Goal: Task Accomplishment & Management: Manage account settings

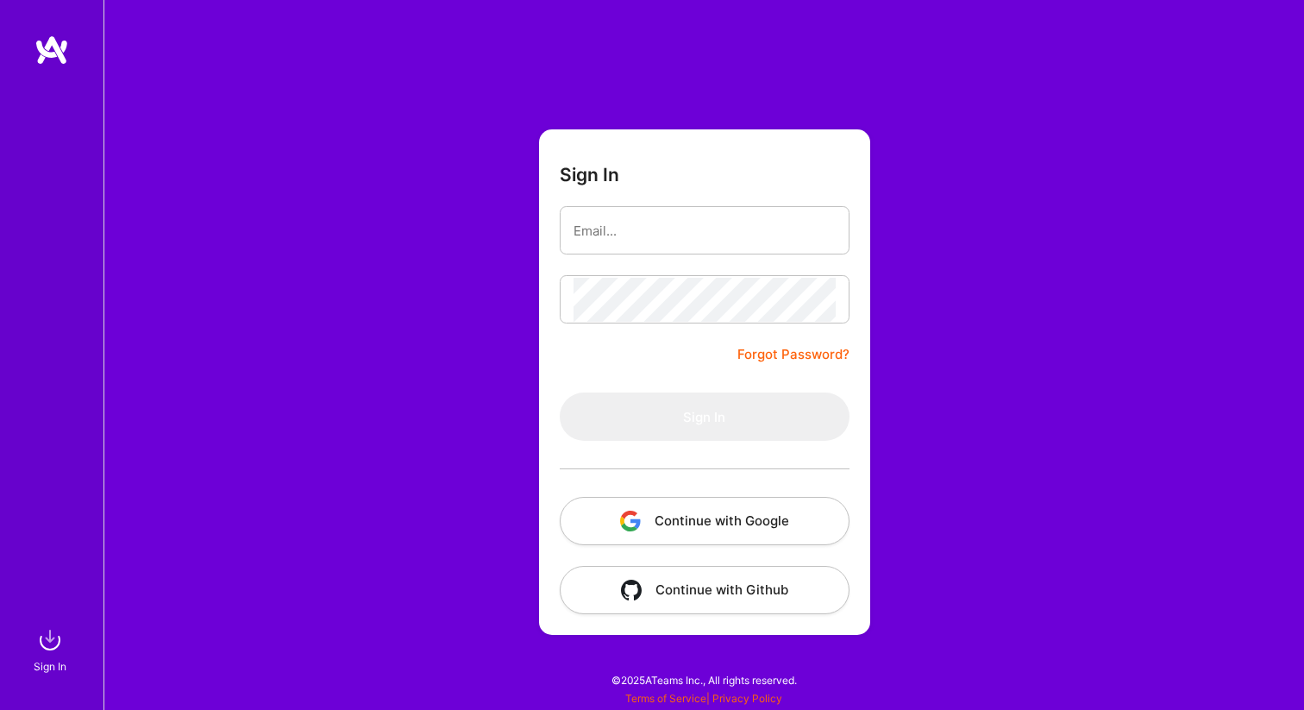
click at [713, 525] on button "Continue with Google" at bounding box center [705, 521] width 290 height 48
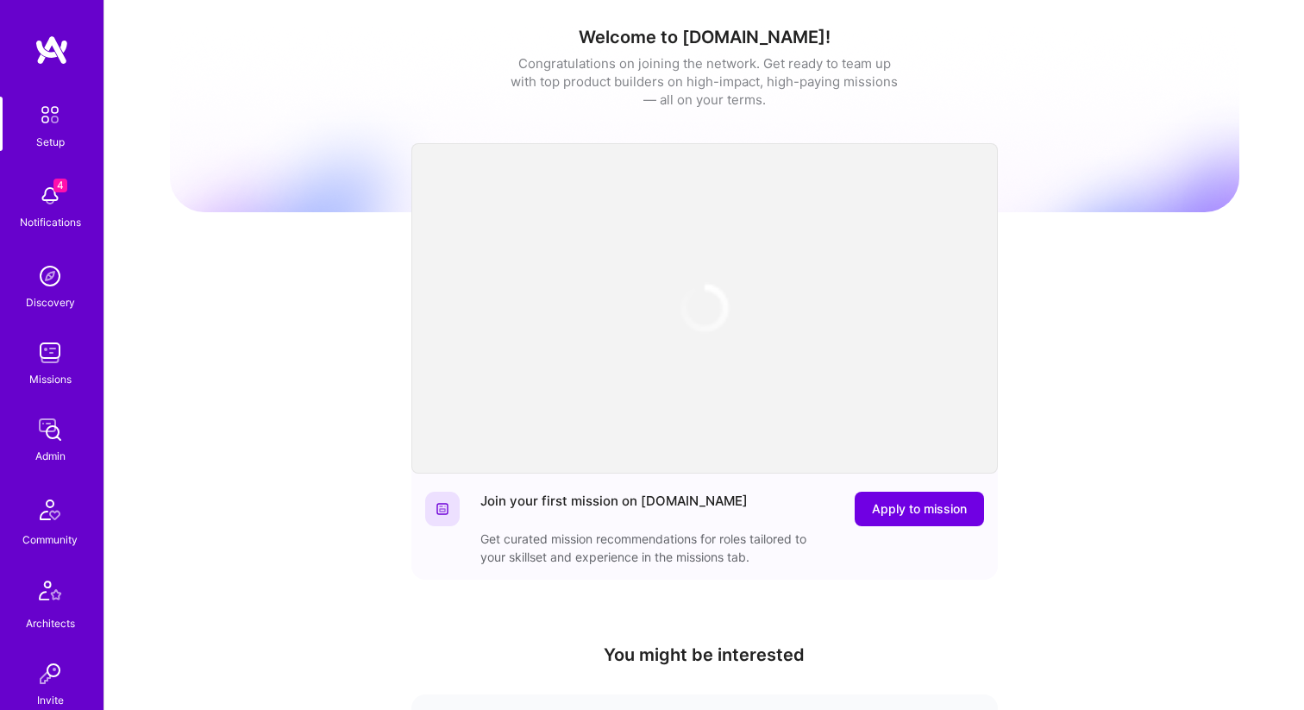
scroll to position [532, 0]
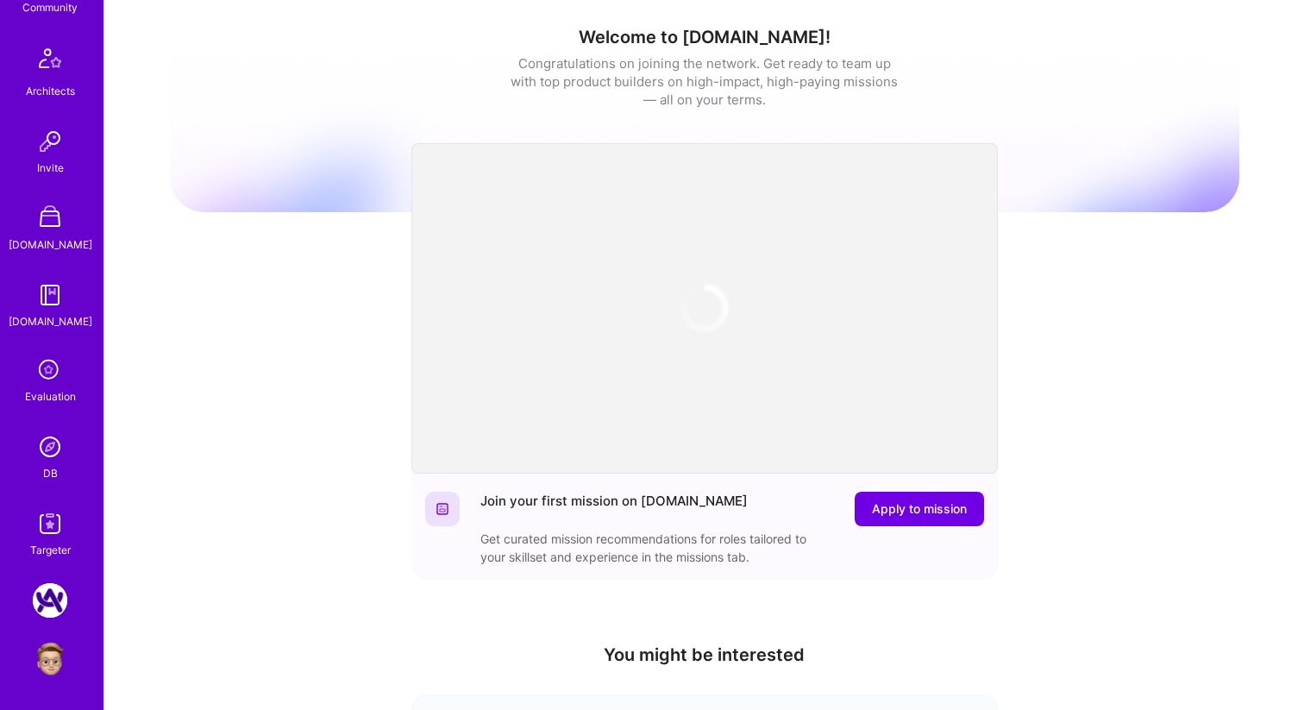
click at [54, 516] on img at bounding box center [50, 523] width 34 height 34
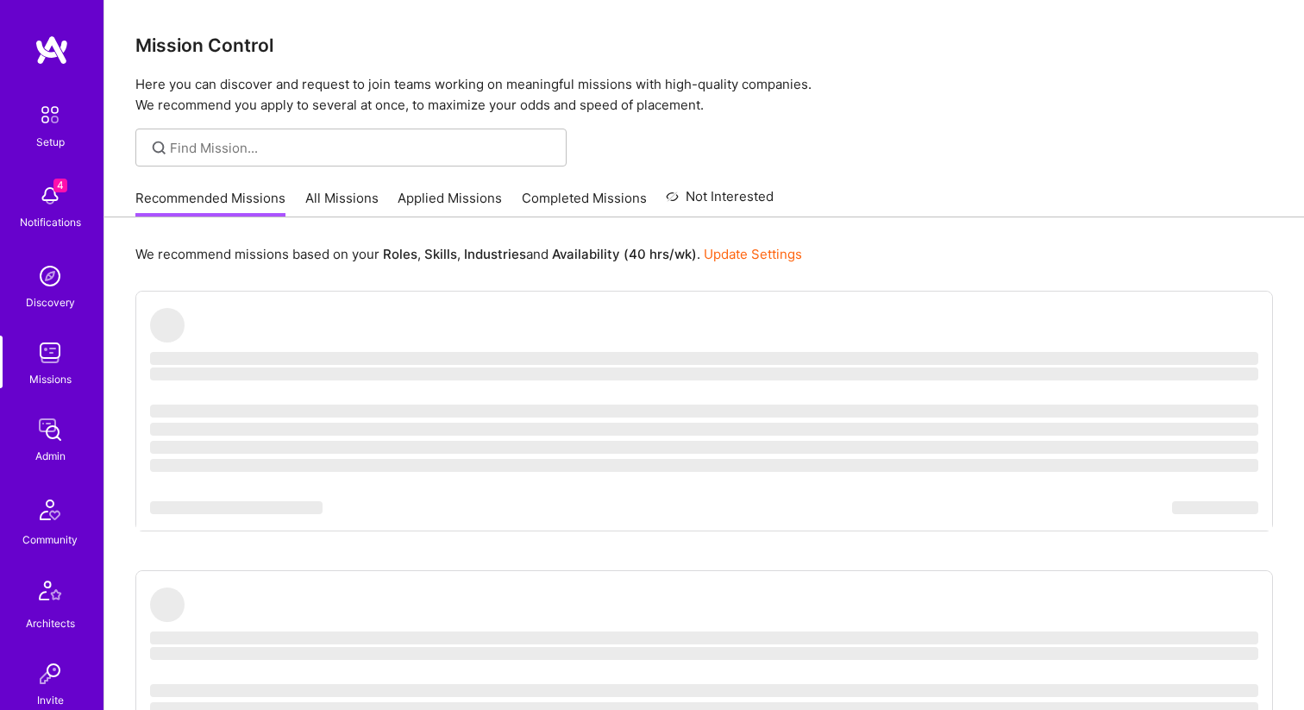
scroll to position [532, 0]
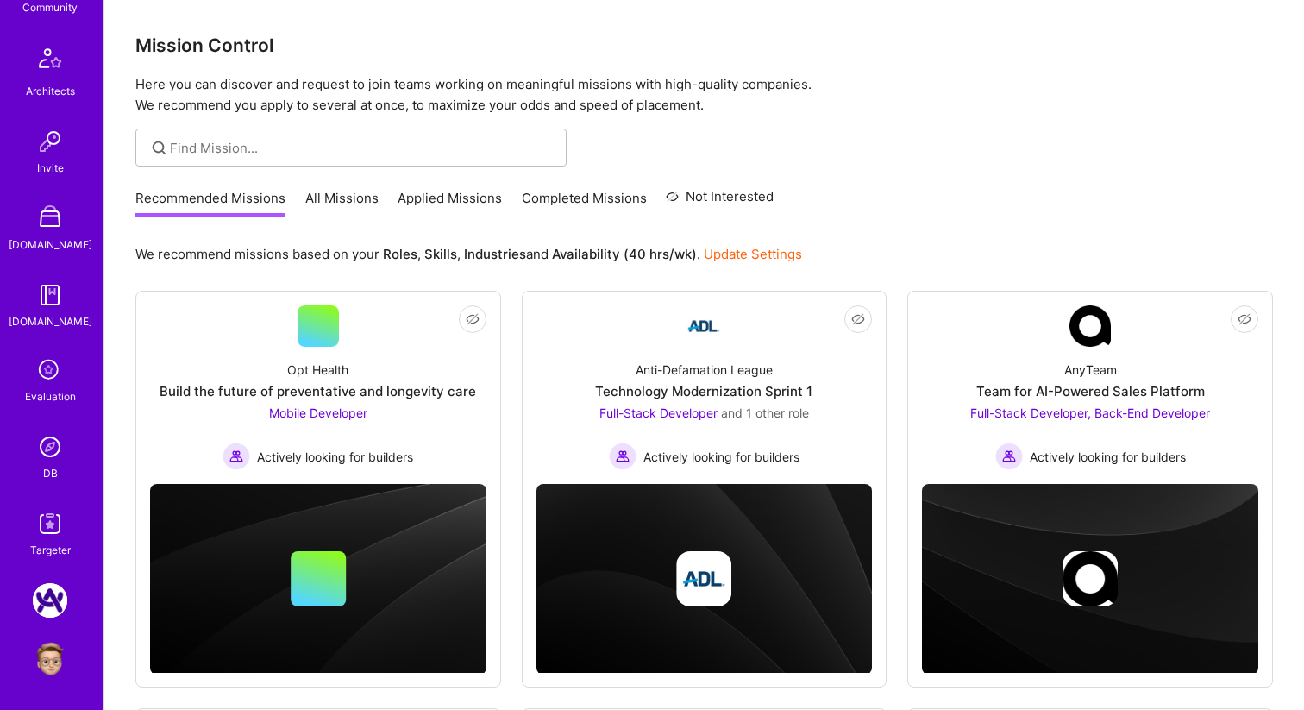
click at [53, 453] on img at bounding box center [50, 446] width 34 height 34
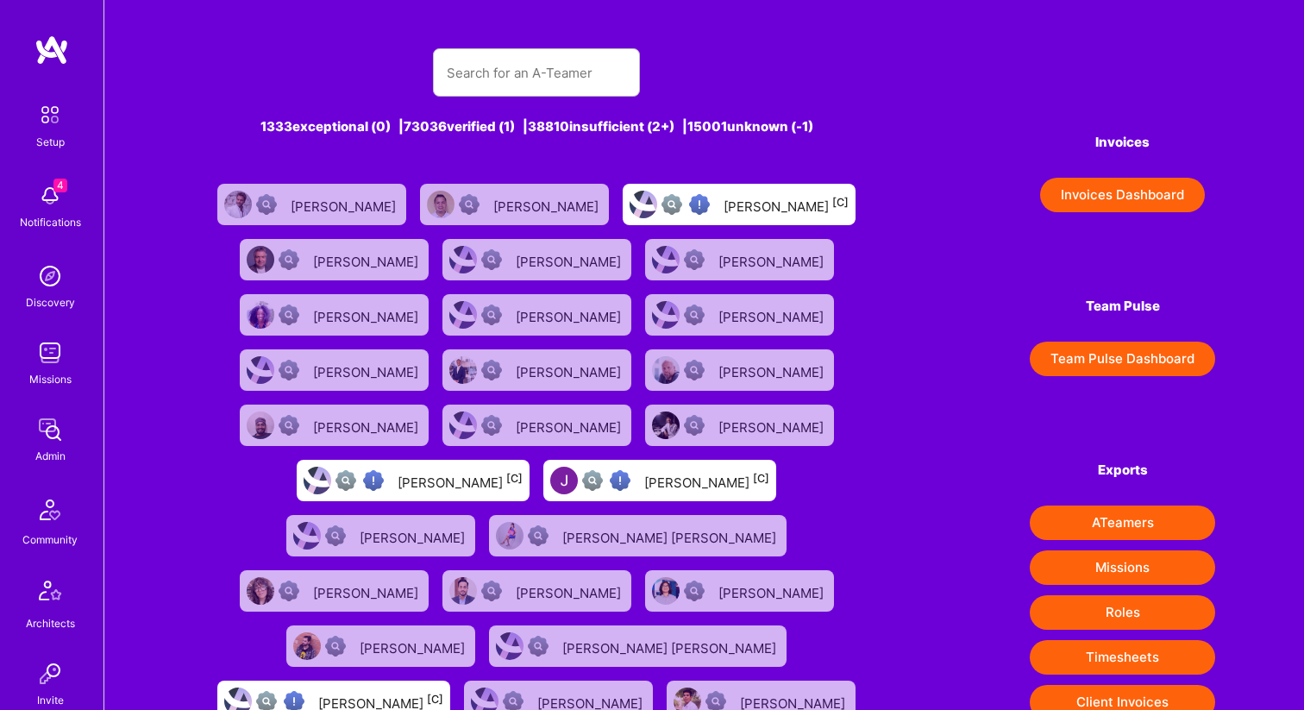
click at [360, 194] on div "Gonzalo de Salterain" at bounding box center [345, 204] width 109 height 22
click at [787, 416] on div "Steven Lee" at bounding box center [772, 425] width 109 height 22
click at [560, 83] on input "text" at bounding box center [536, 73] width 179 height 44
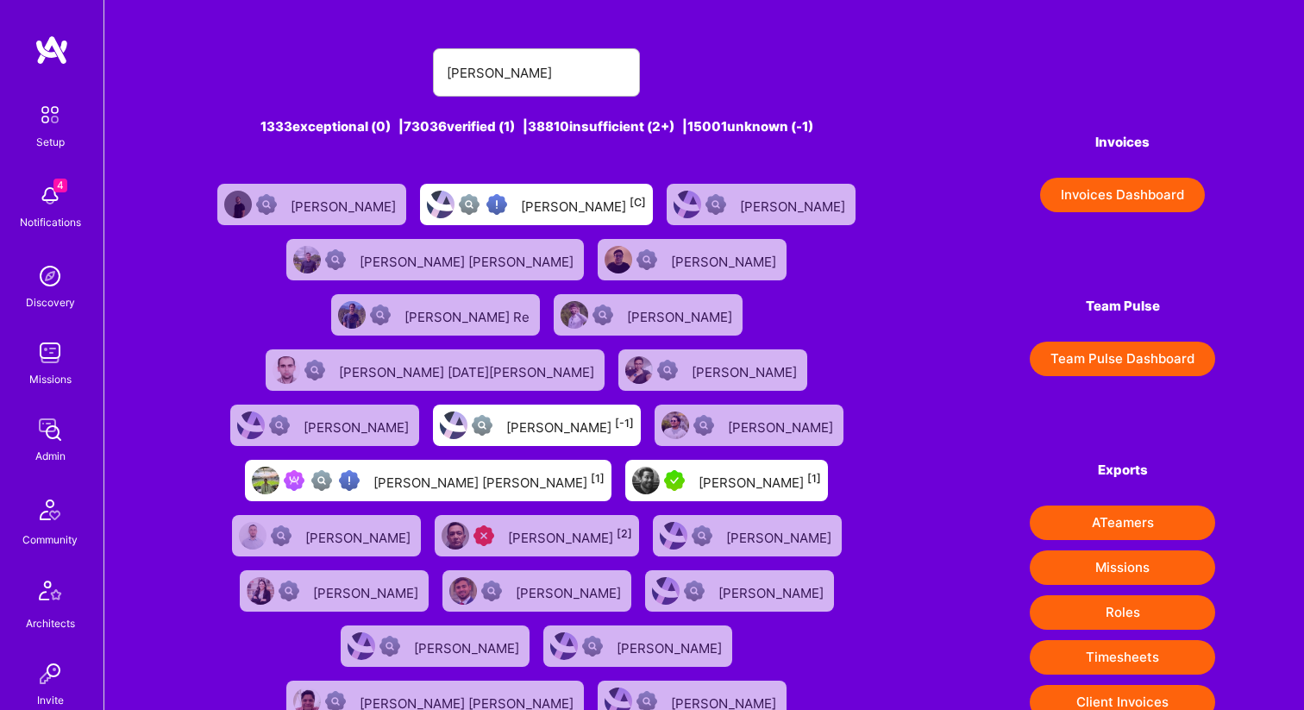
click at [704, 469] on div "Luis Contreras [1]" at bounding box center [759, 480] width 122 height 22
click at [516, 66] on input "luis" at bounding box center [536, 73] width 179 height 44
type input "luis montoya"
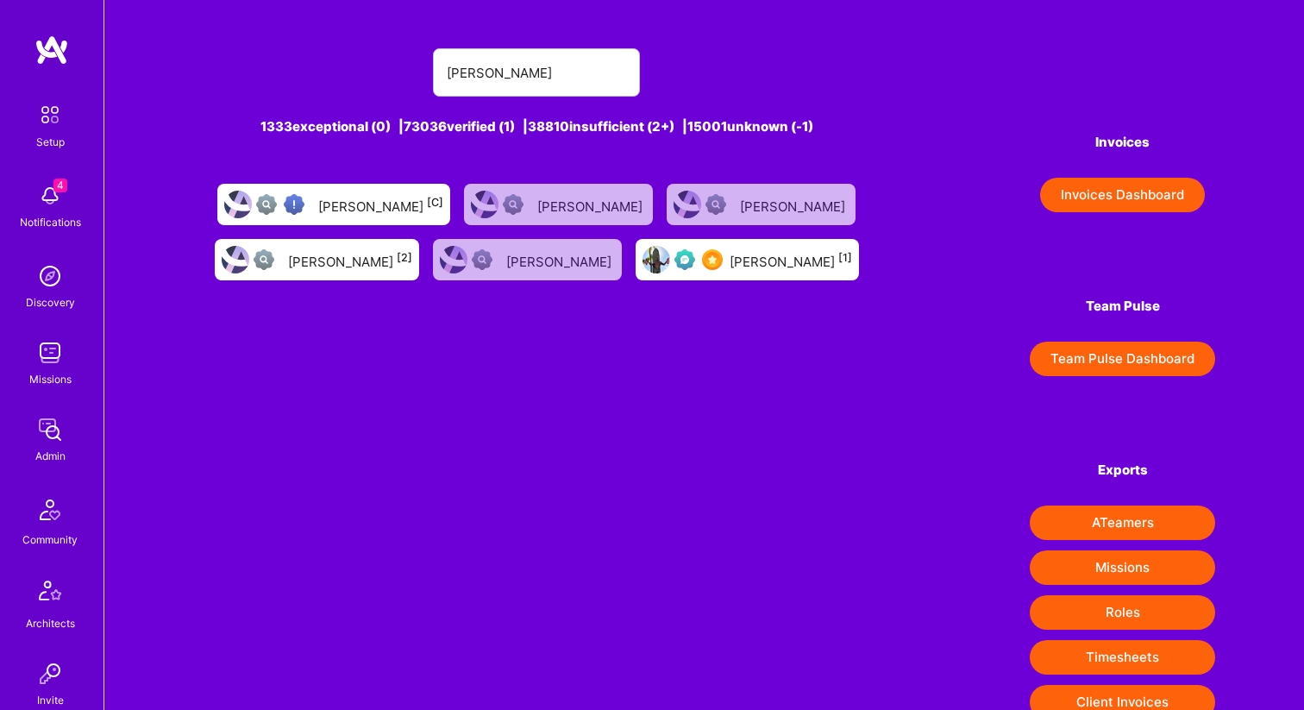
click at [747, 273] on div "Luis Montoya [1]" at bounding box center [746, 259] width 223 height 41
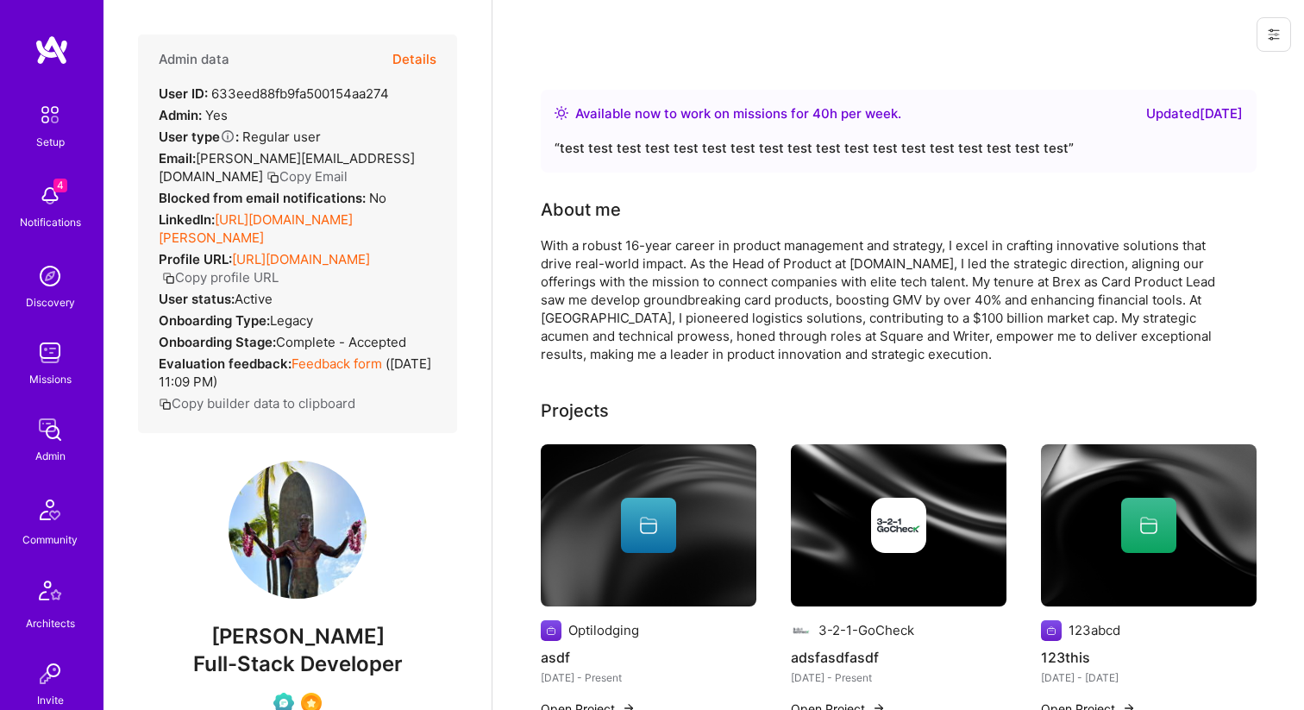
click at [1271, 37] on icon at bounding box center [1274, 35] width 14 height 14
click at [1235, 65] on button "Login as Luis" at bounding box center [1200, 74] width 182 height 44
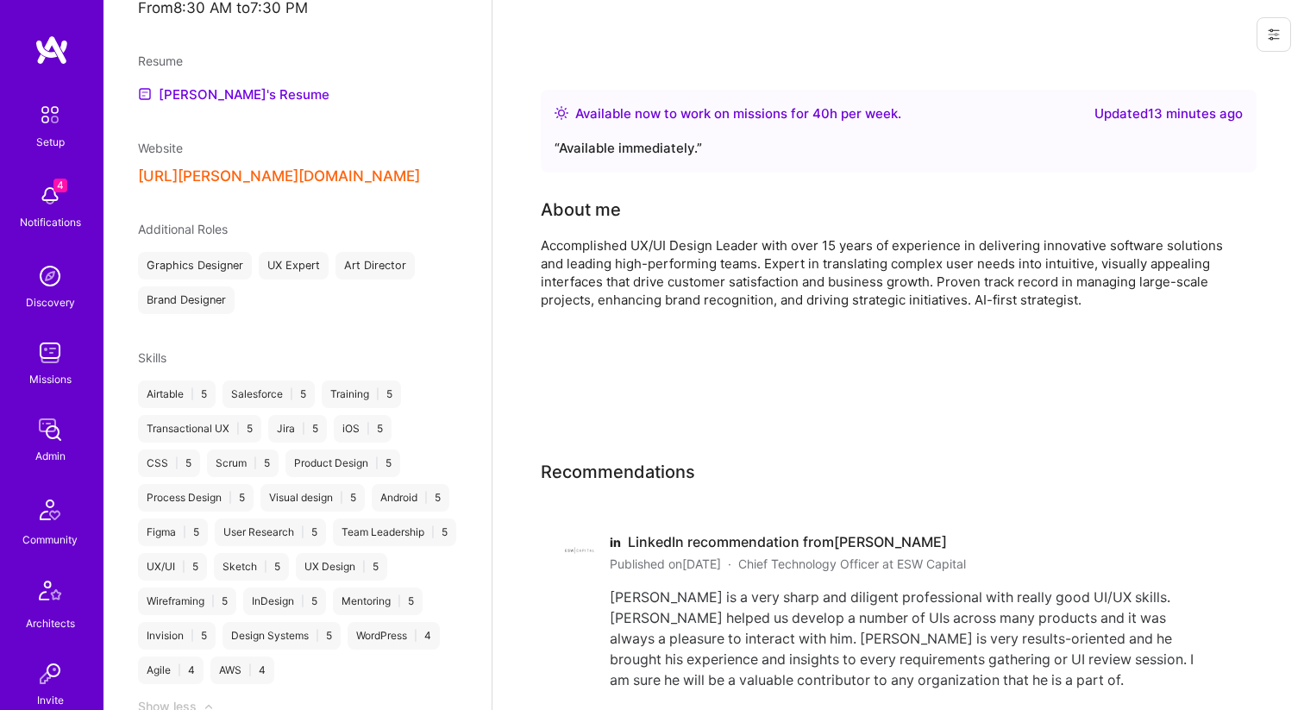
scroll to position [840, 0]
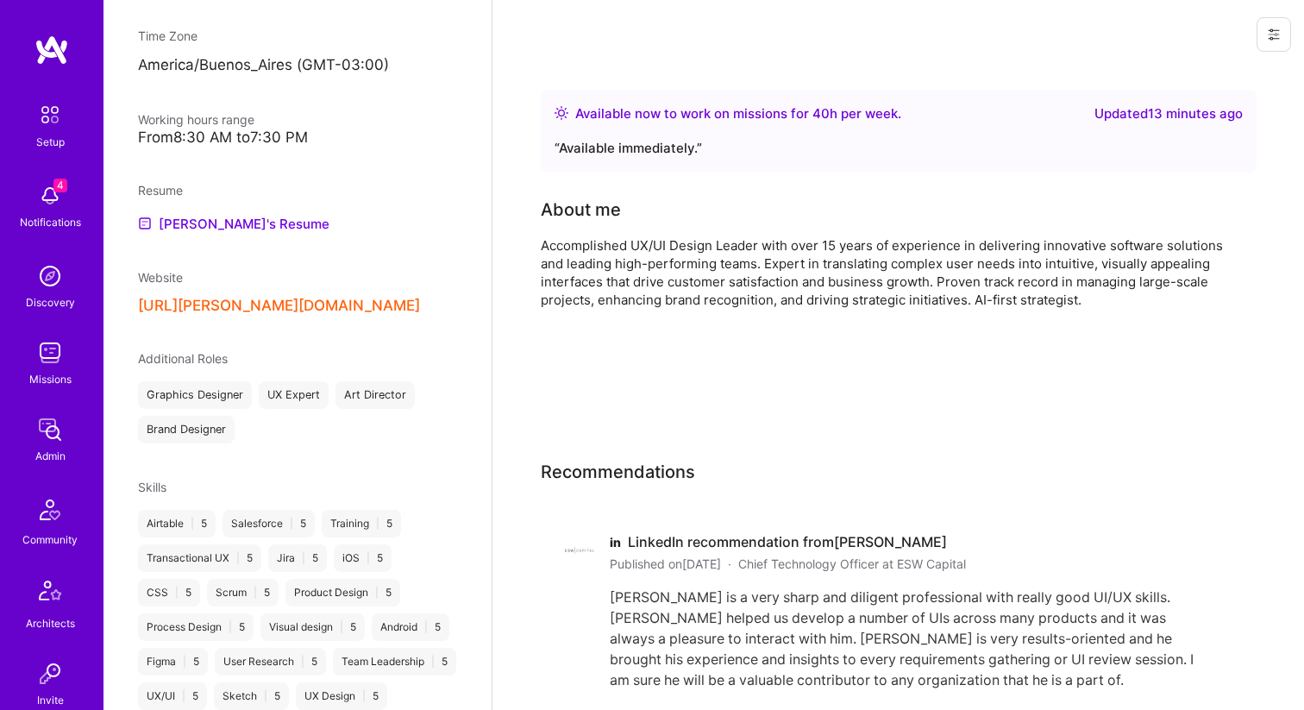
click at [254, 303] on button "https://gonzalo.desalterain.com.ar/" at bounding box center [279, 306] width 282 height 18
